Goal: Task Accomplishment & Management: Use online tool/utility

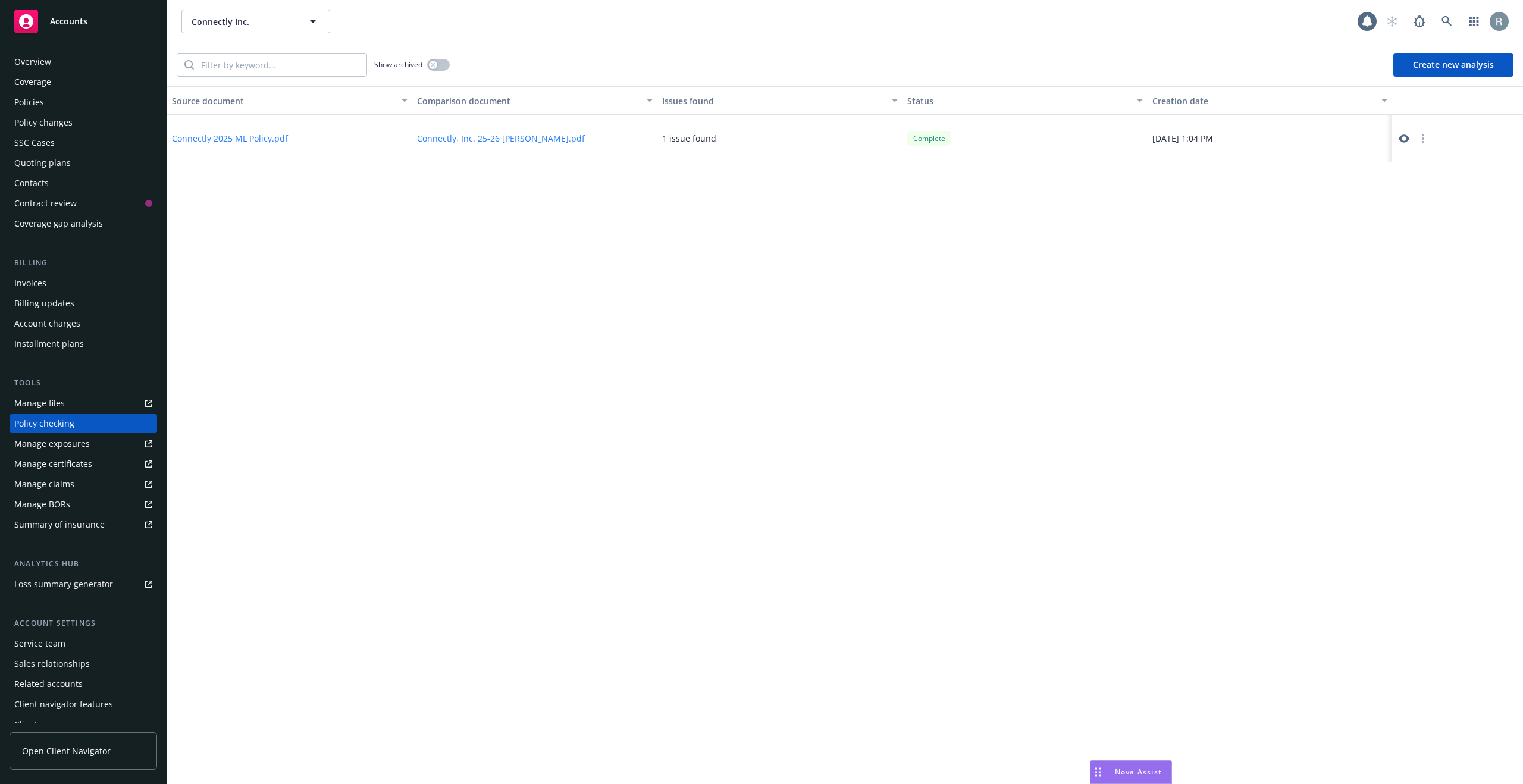
scroll to position [11, 0]
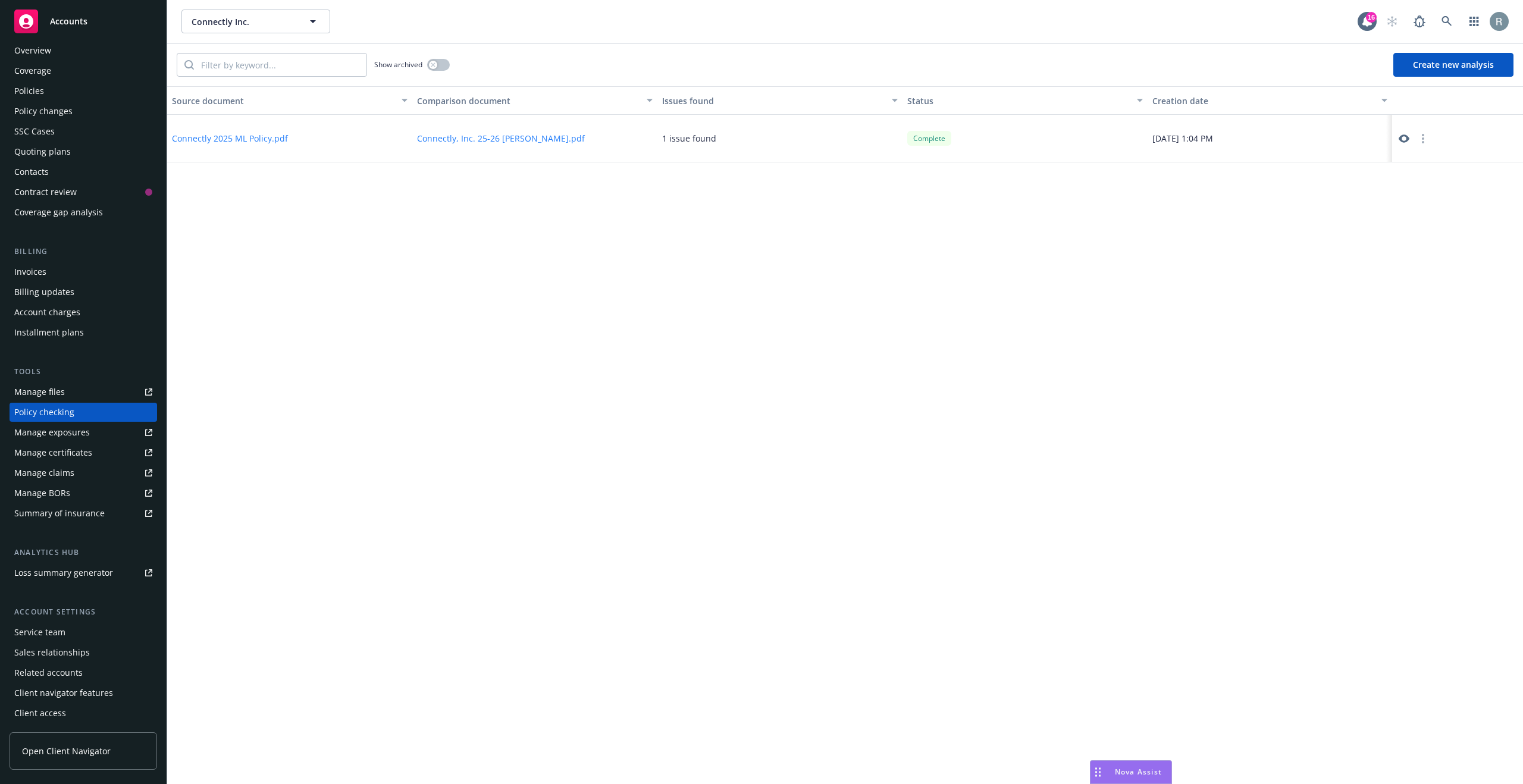
click at [901, 339] on div "Source document Comparison document Issues found Status Creation date Connectly…" at bounding box center [845, 435] width 1356 height 698
click at [1404, 145] on link at bounding box center [1405, 139] width 14 height 14
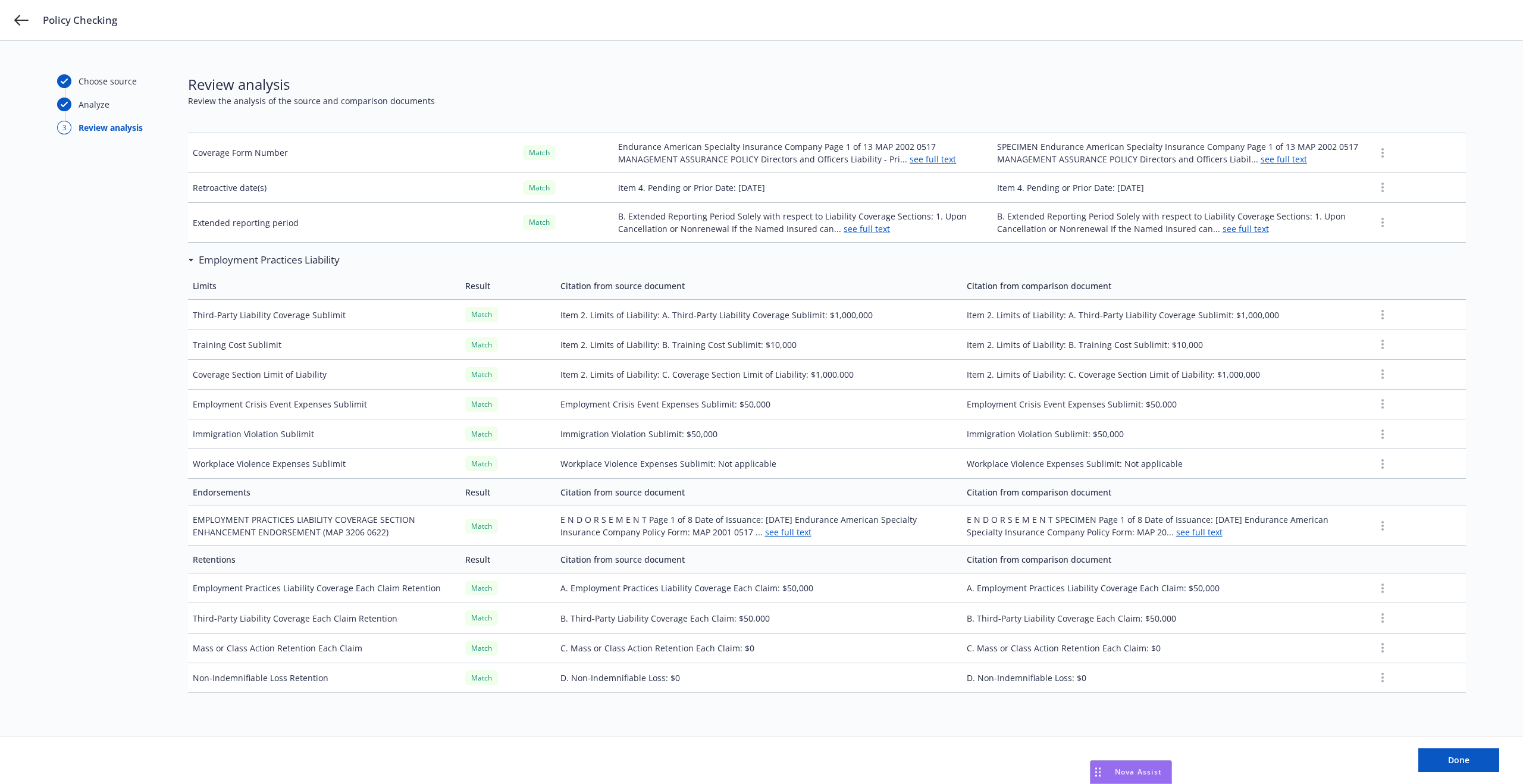
scroll to position [1098, 0]
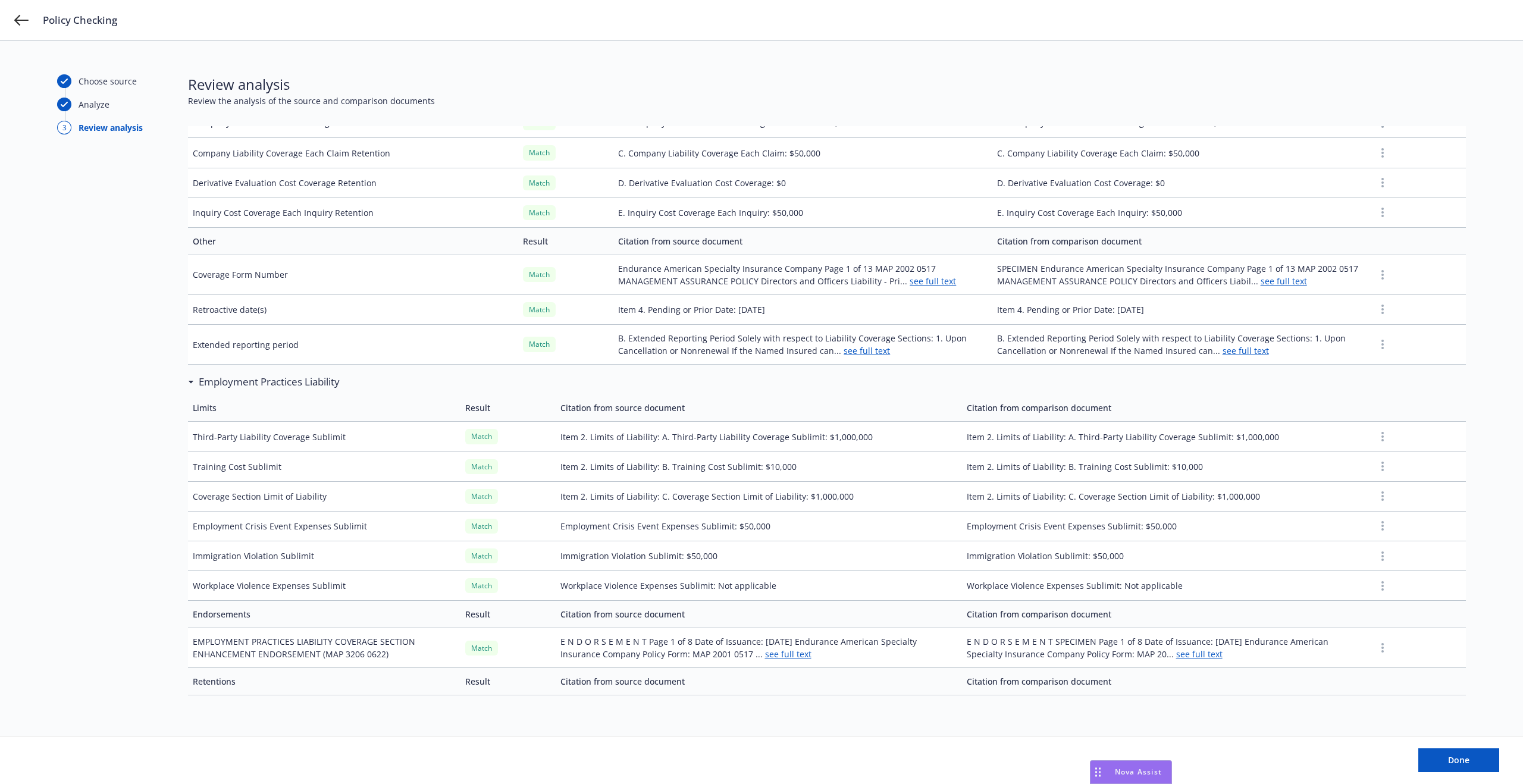
click at [216, 385] on h3 "Employment Practices Liability" at bounding box center [269, 382] width 141 height 16
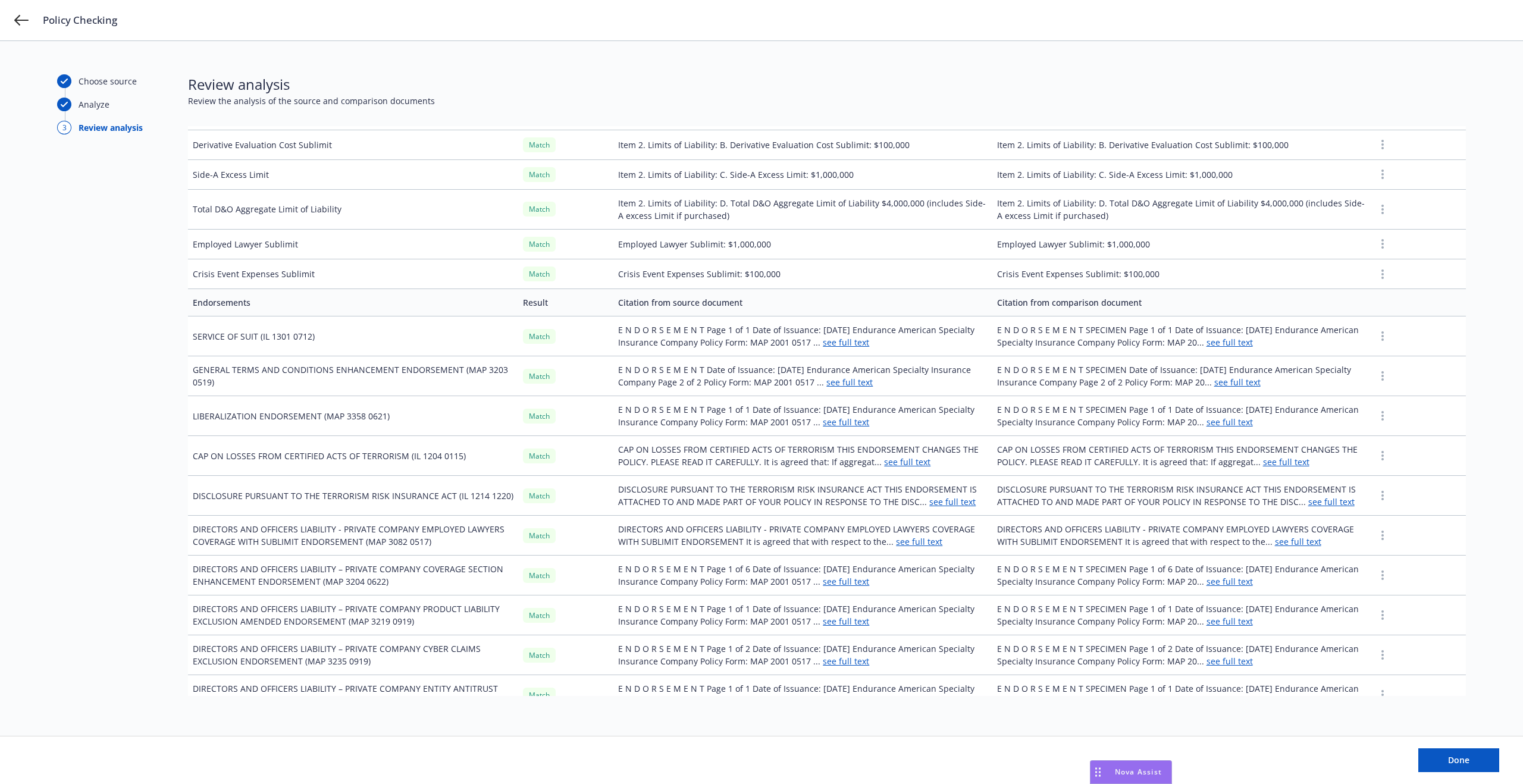
scroll to position [300, 0]
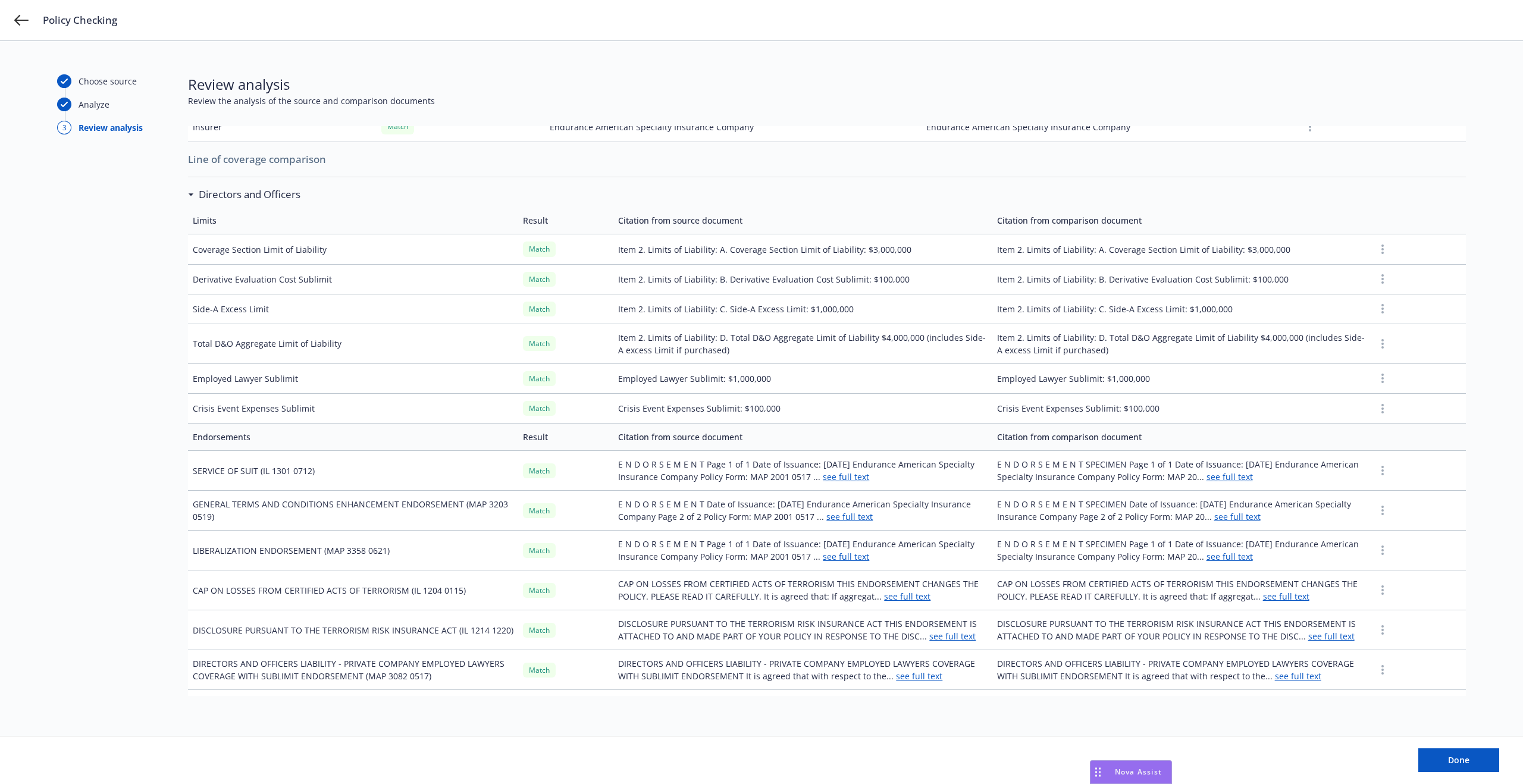
click at [236, 190] on h3 "Directors and Officers" at bounding box center [249, 195] width 102 height 16
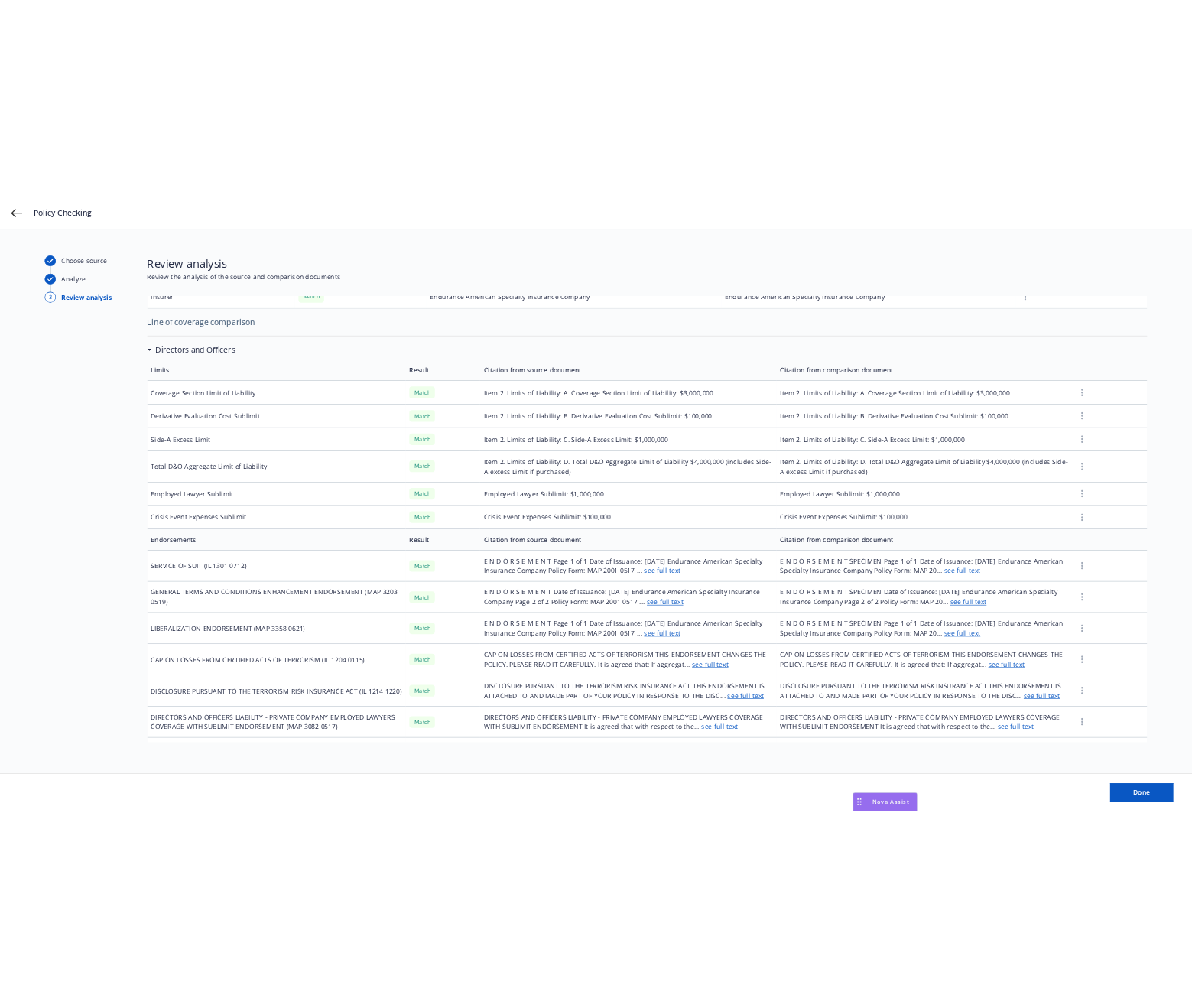
scroll to position [0, 0]
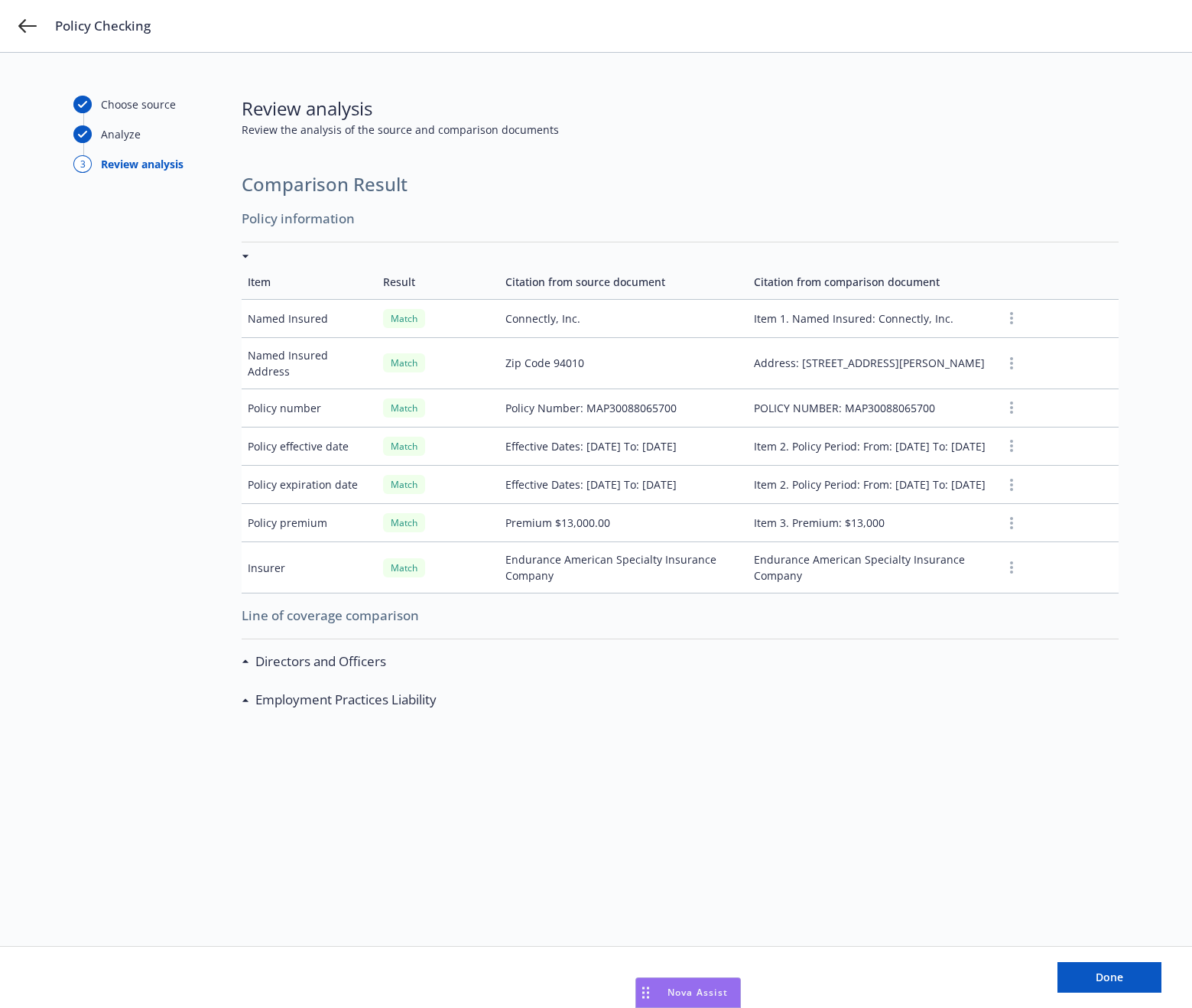
click at [923, 159] on div "Review analysis Review the analysis of the source and comparison documents" at bounding box center [680, 129] width 877 height 67
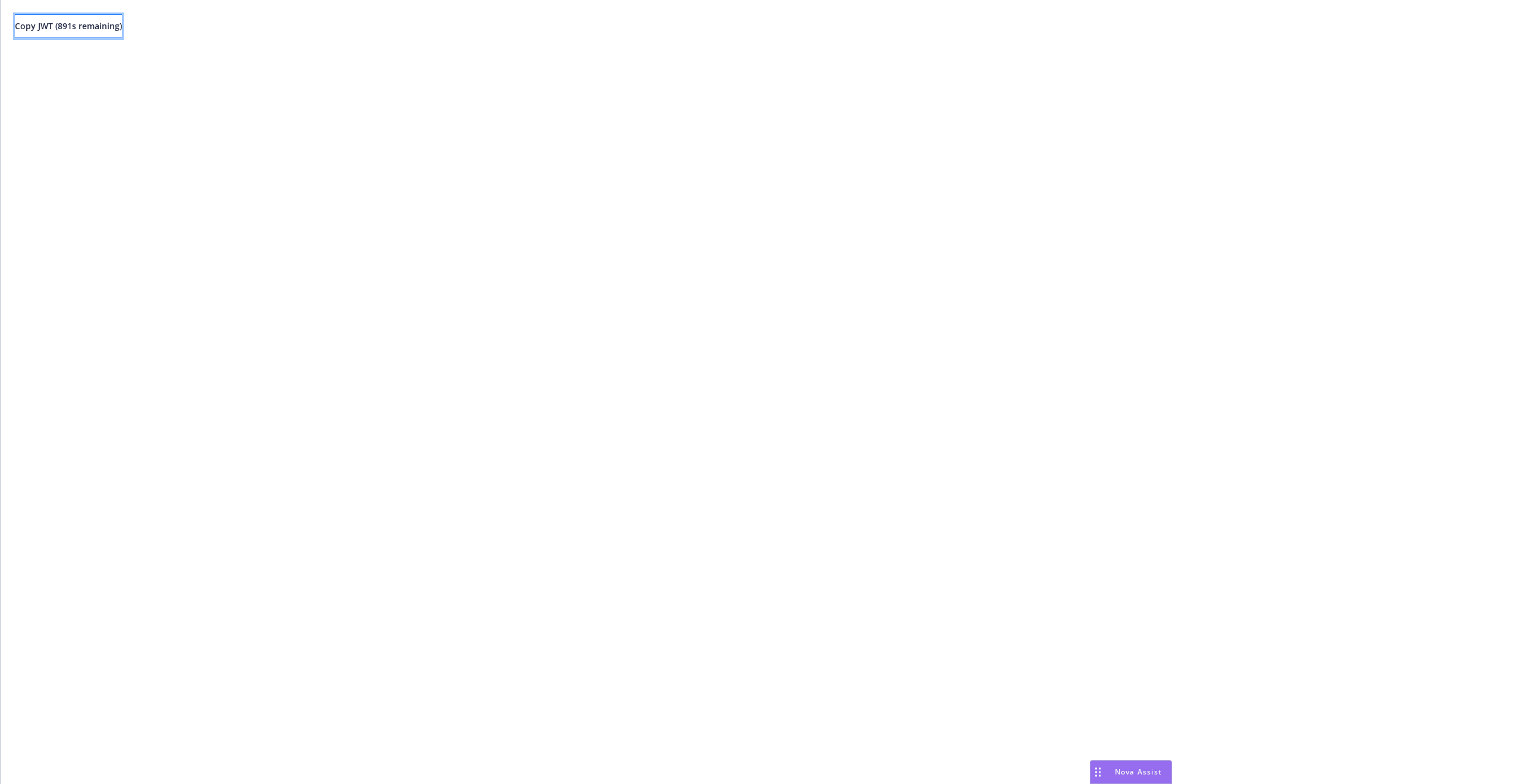
click at [65, 26] on span "Copy JWT ( 891 s remaining)" at bounding box center [68, 26] width 107 height 11
click at [94, 28] on span "Copy JWT ( 635 s remaining)" at bounding box center [68, 26] width 107 height 11
